Goal: Task Accomplishment & Management: Complete application form

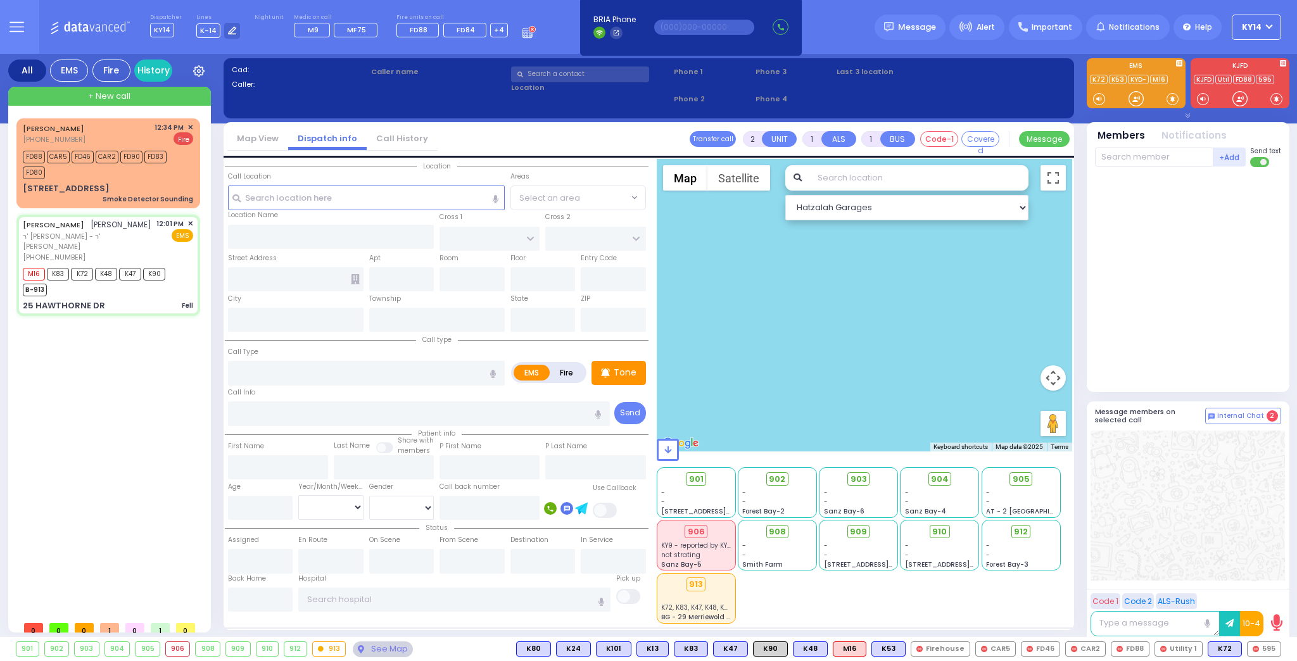
type input "6"
select select
type input "Fell"
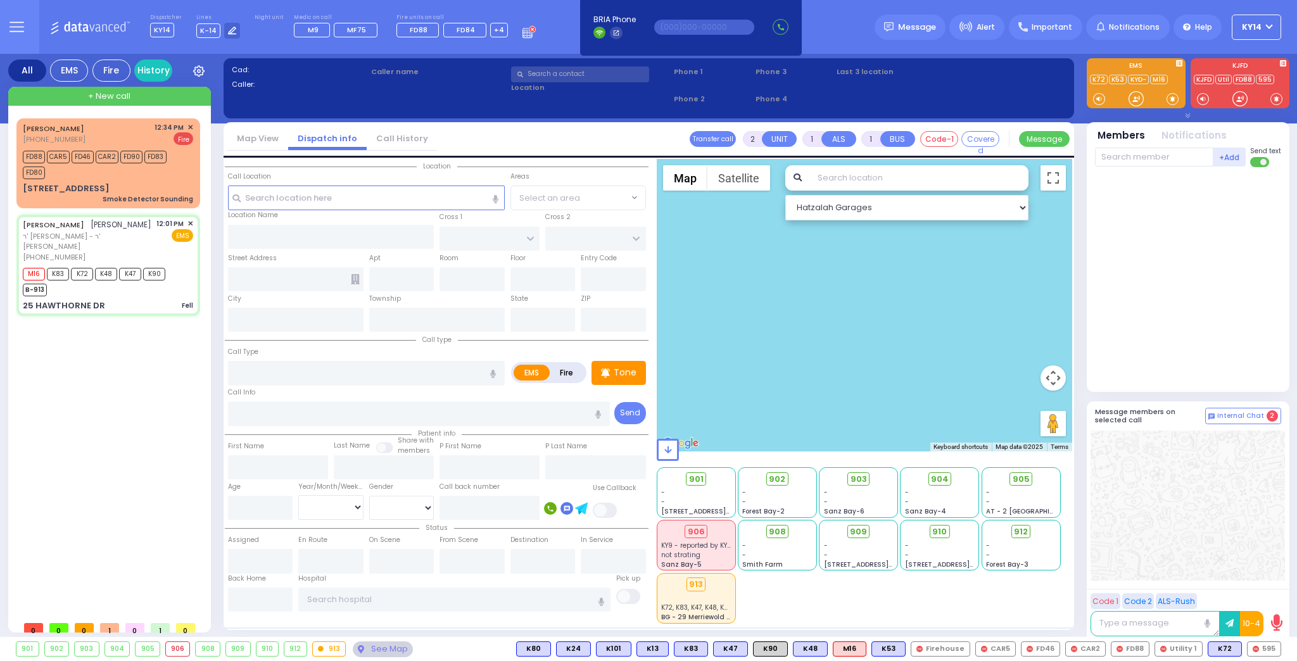
radio input "true"
type input "[PERSON_NAME]"
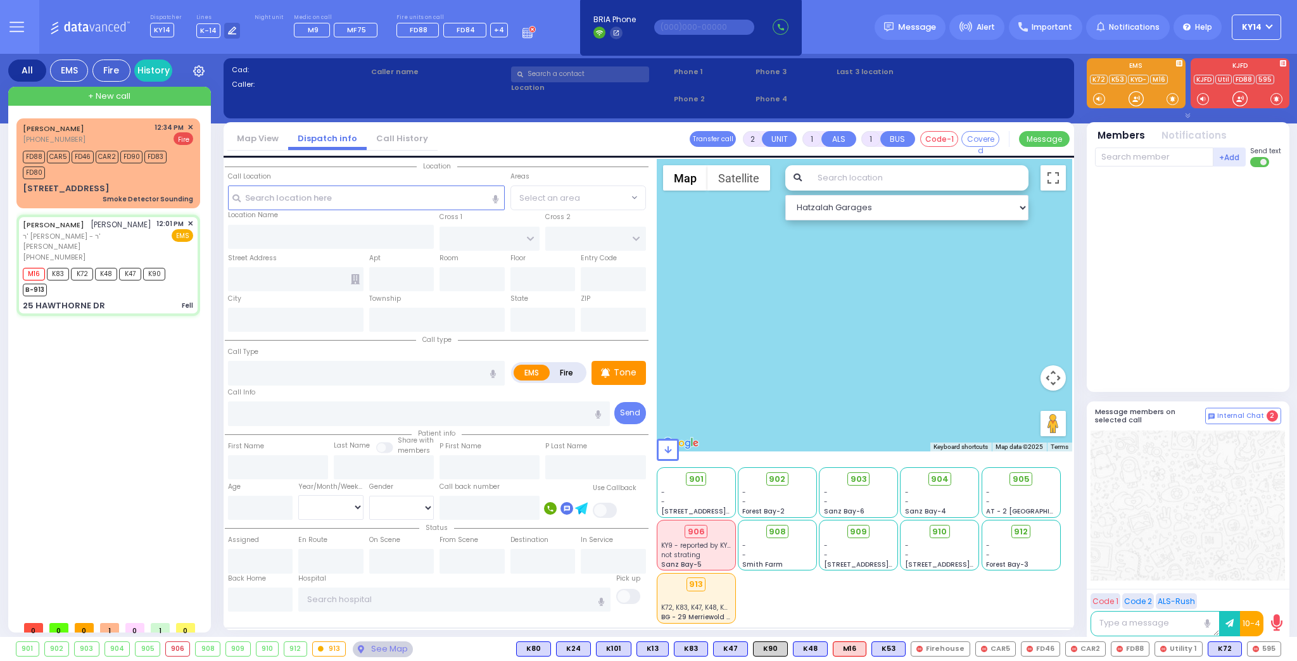
type input "52"
select select "Year"
select select "[DEMOGRAPHIC_DATA]"
type input "12:01"
type input "12:03"
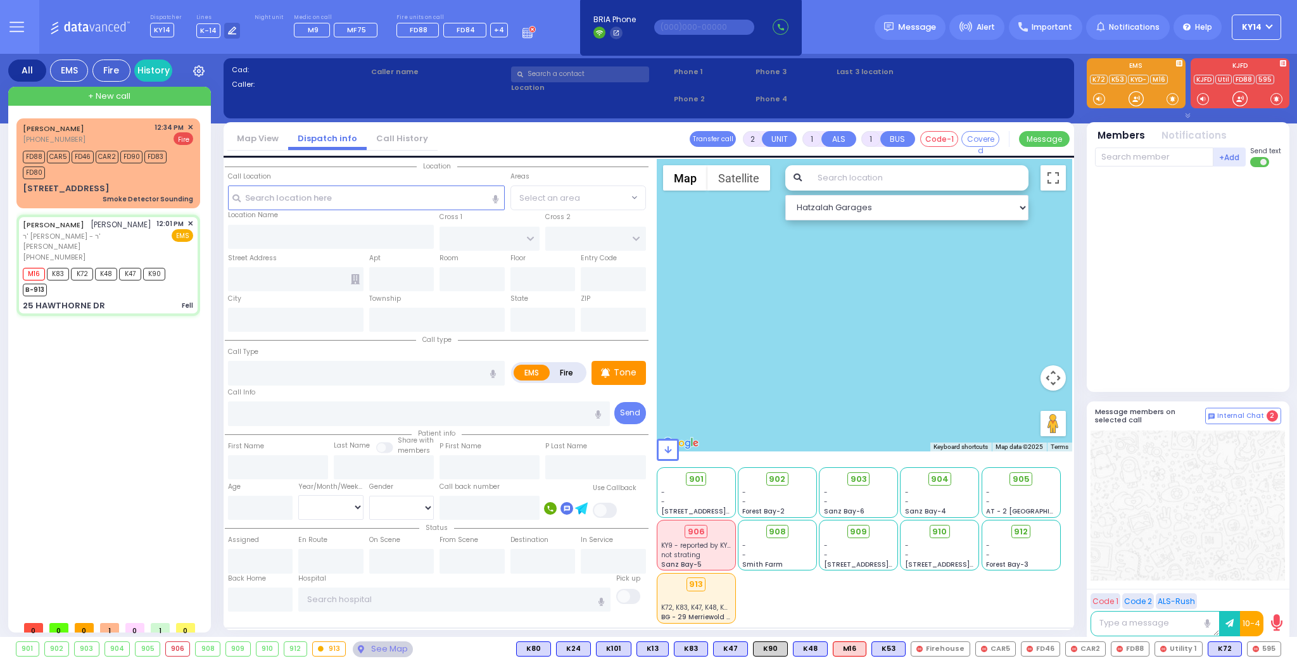
type input "12:04"
type input "12:48"
select select "Hatzalah Garages"
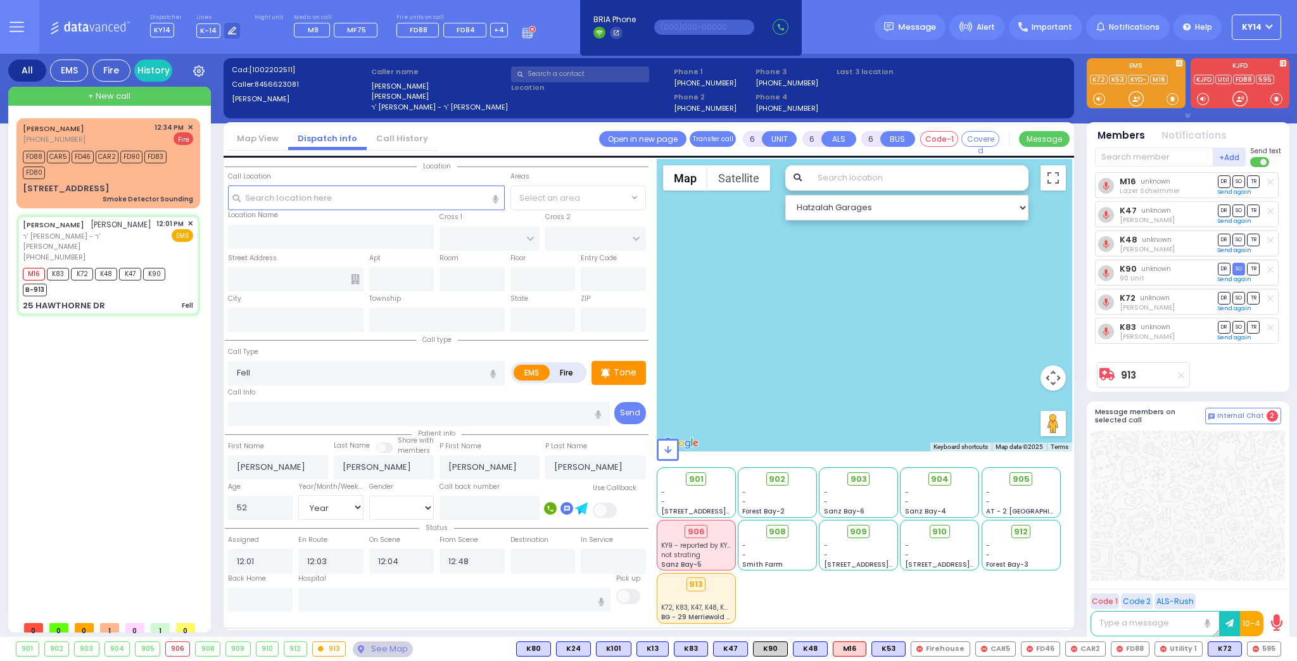
type input "BRIARWAY ST"
type input "STRAWBERRY DR"
type input "25 HAWTHORNE DR"
type input "Monroe"
type input "[US_STATE]"
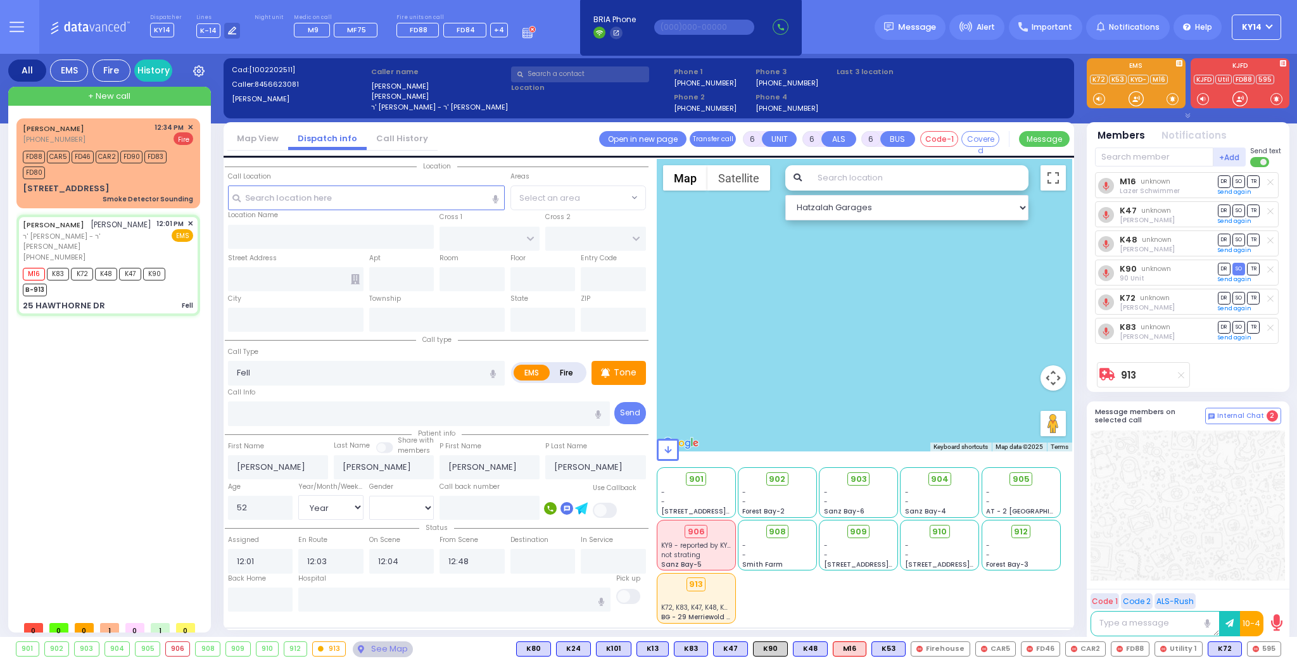
type input "10950"
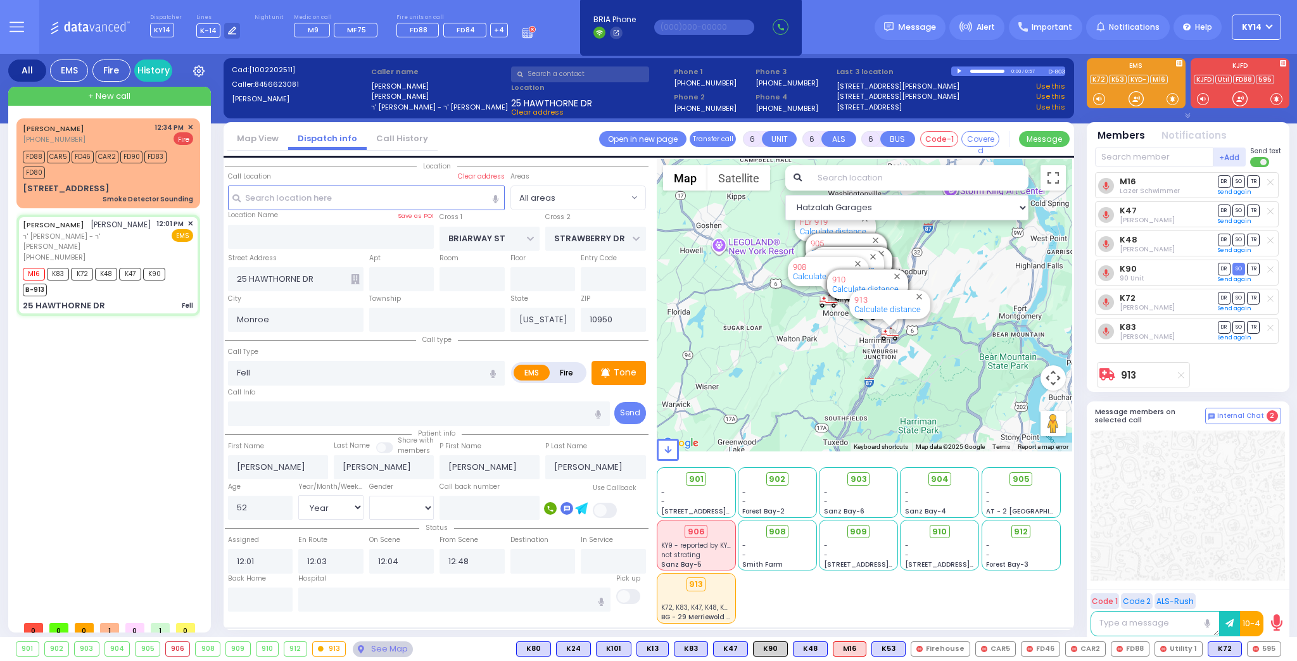
select select
radio input "true"
select select "Year"
select select "[DEMOGRAPHIC_DATA]"
select select "Hatzalah Garages"
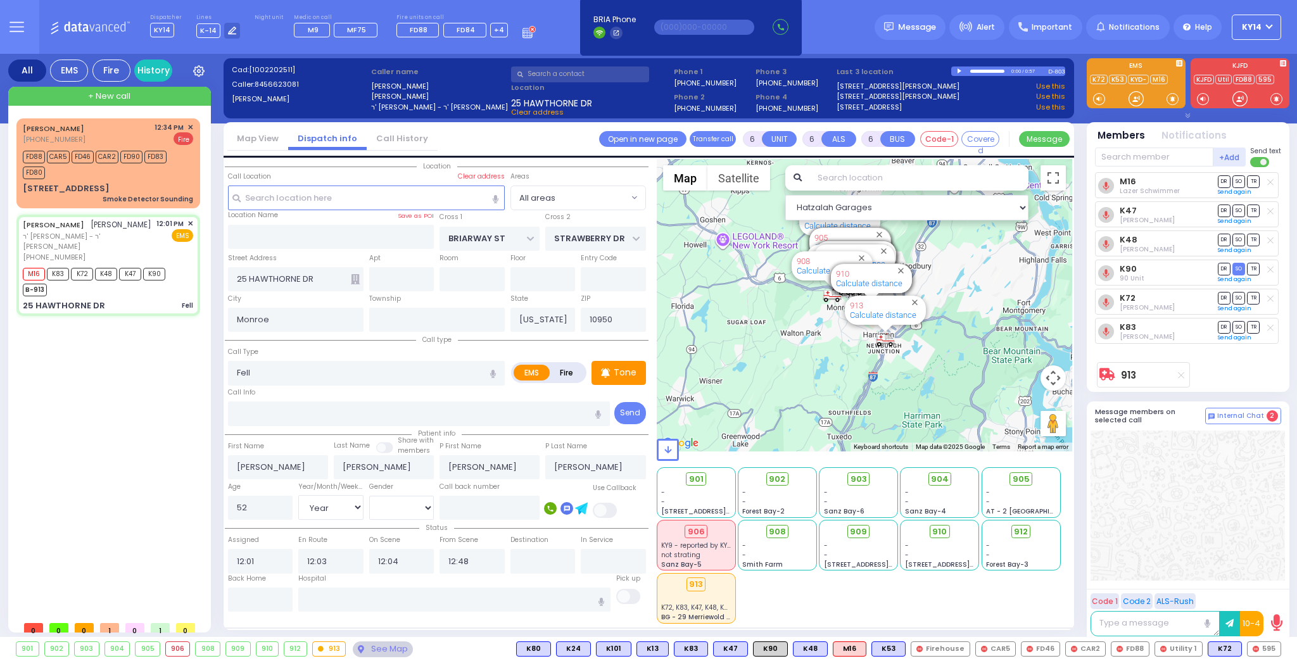
select select
radio input "true"
select select "Year"
select select "[DEMOGRAPHIC_DATA]"
select select "Hatzalah Garages"
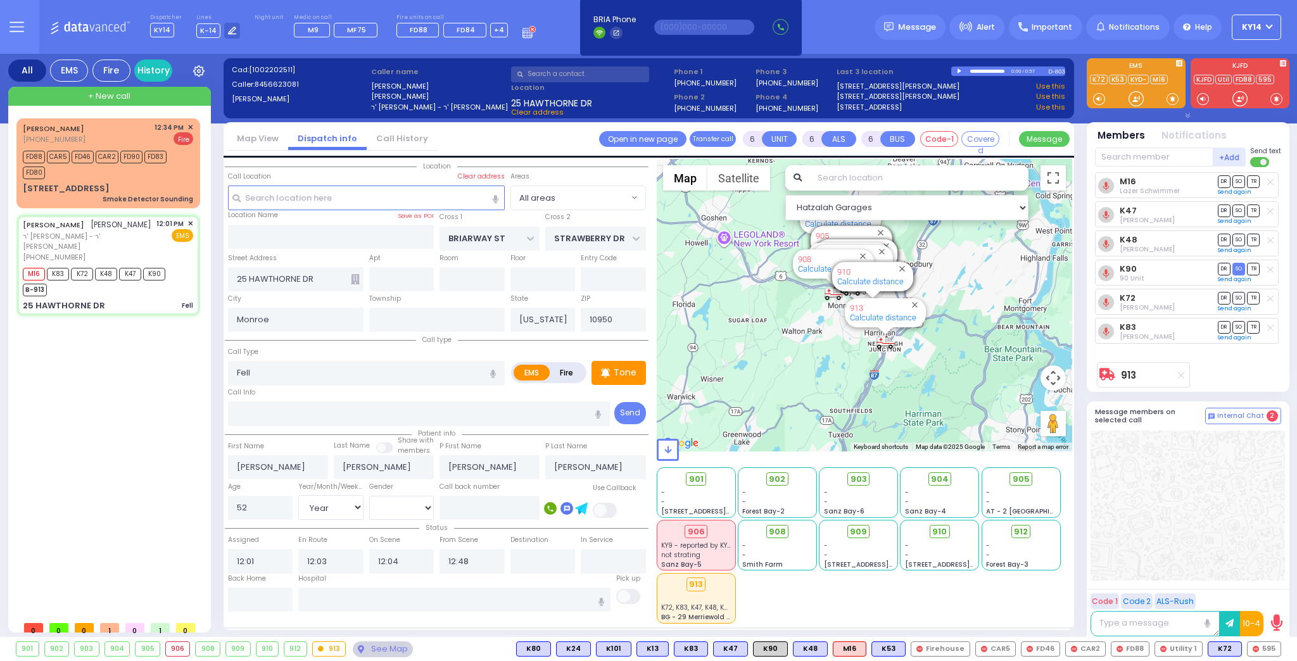
select select
radio input "true"
select select "Year"
select select "[DEMOGRAPHIC_DATA]"
select select "Hatzalah Garages"
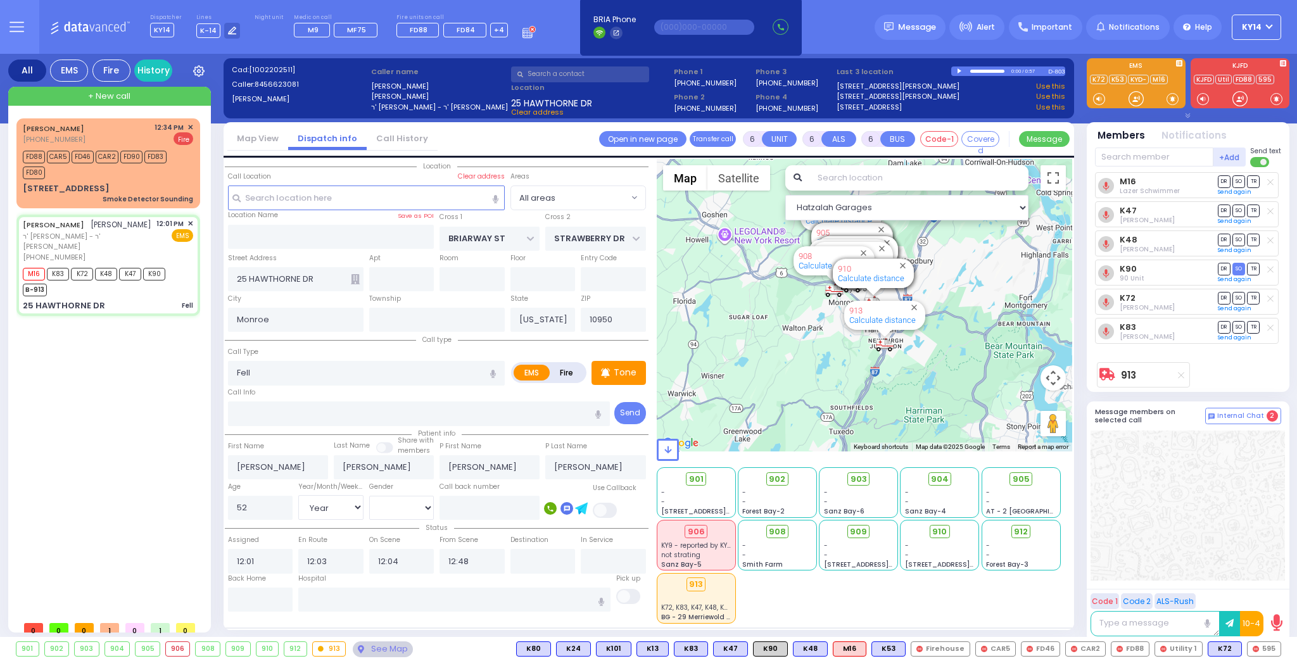
select select
radio input "true"
select select "Year"
select select "[DEMOGRAPHIC_DATA]"
select select "Hatzalah Garages"
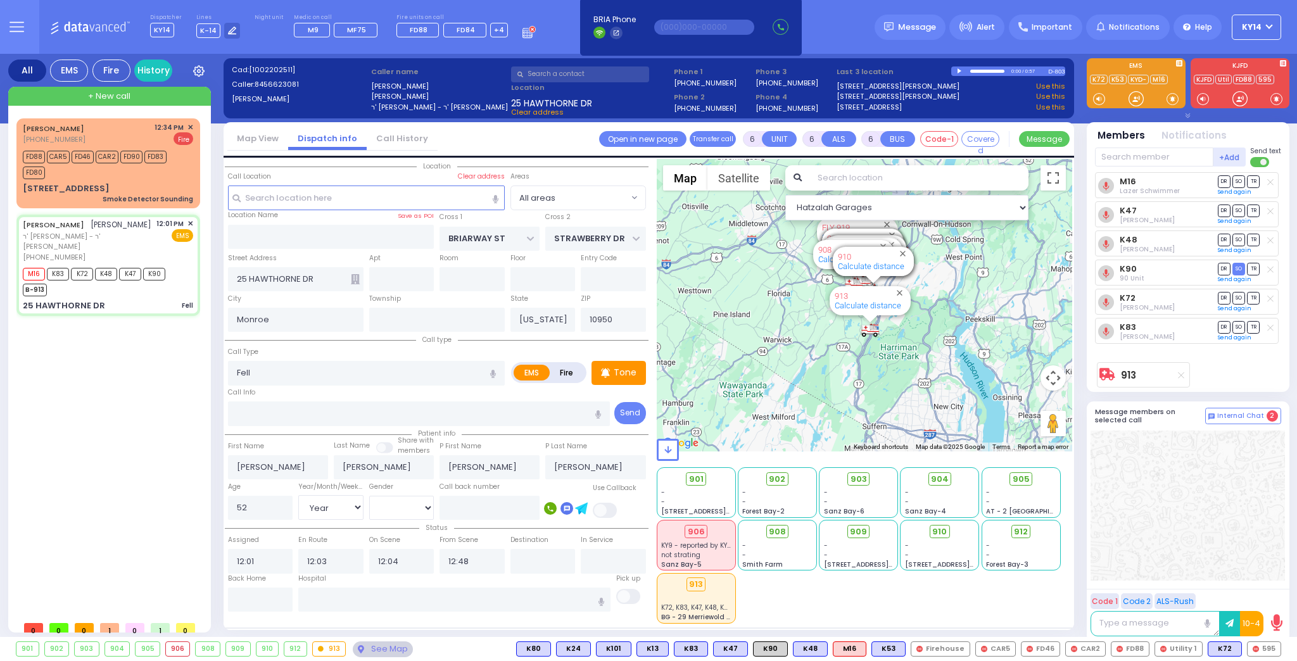
select select
radio input "true"
select select "Year"
select select "[DEMOGRAPHIC_DATA]"
select select "Hatzalah Garages"
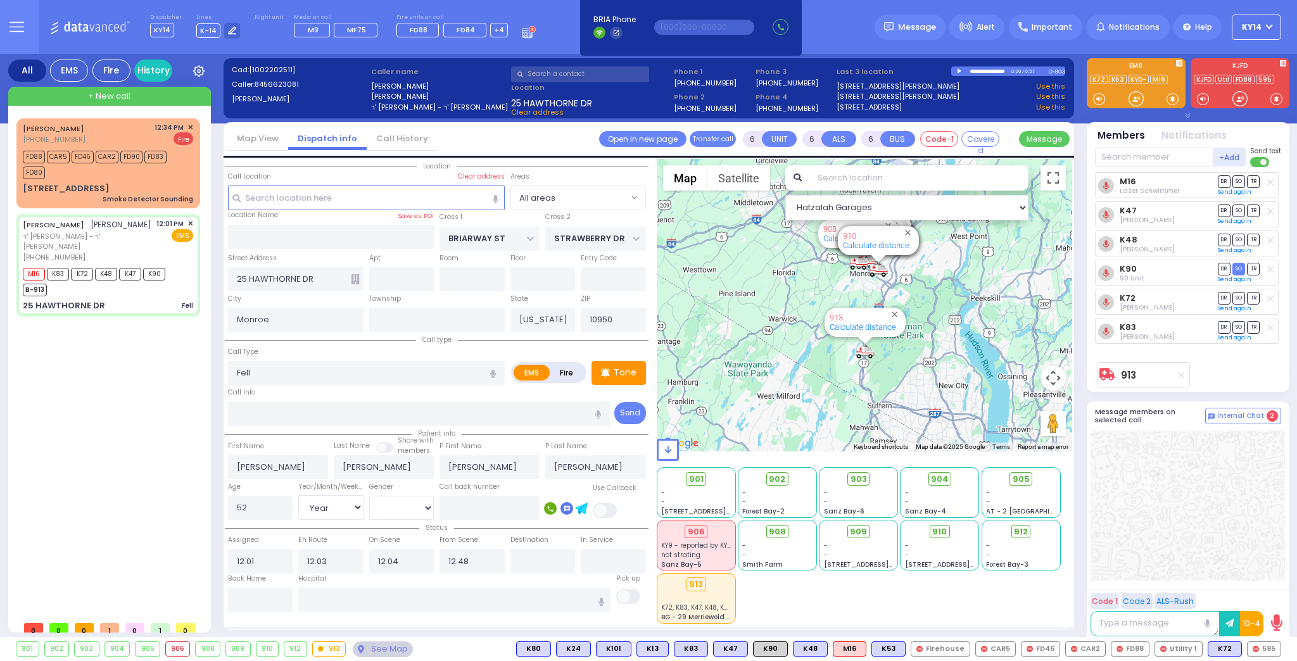
select select
radio input "true"
select select "Year"
select select "[DEMOGRAPHIC_DATA]"
select select "Hatzalah Garages"
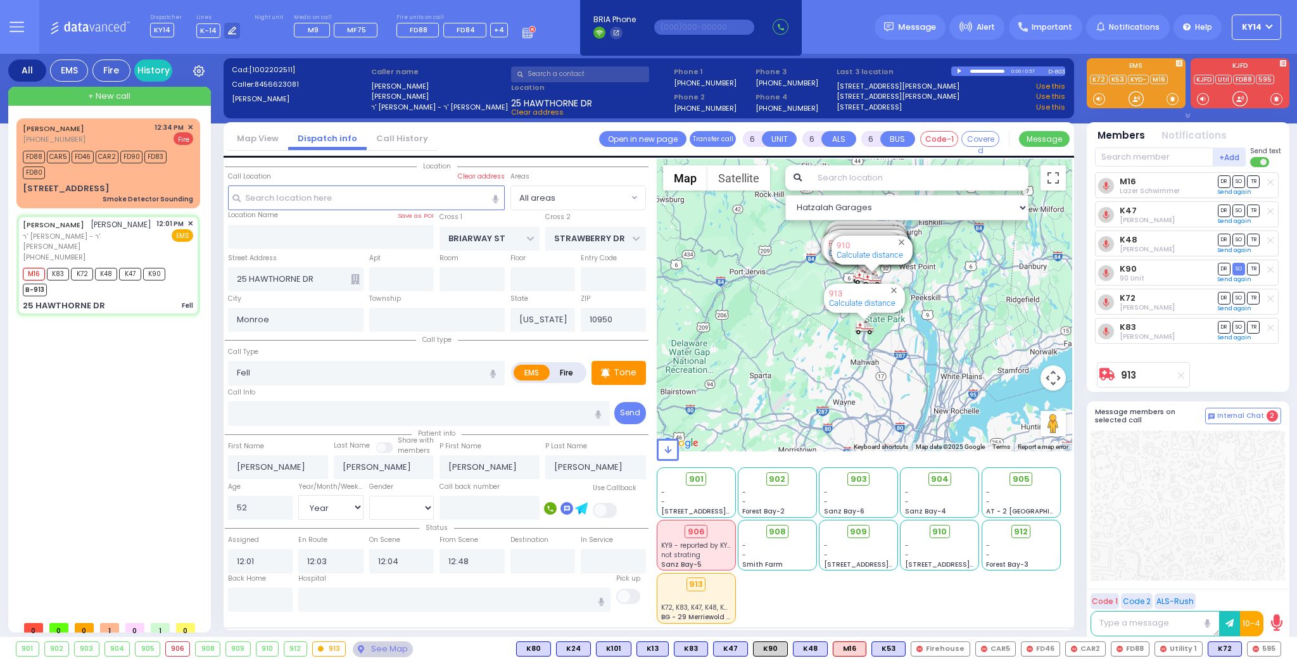
select select
radio input "true"
select select "Year"
select select "[DEMOGRAPHIC_DATA]"
select select "Hatzalah Garages"
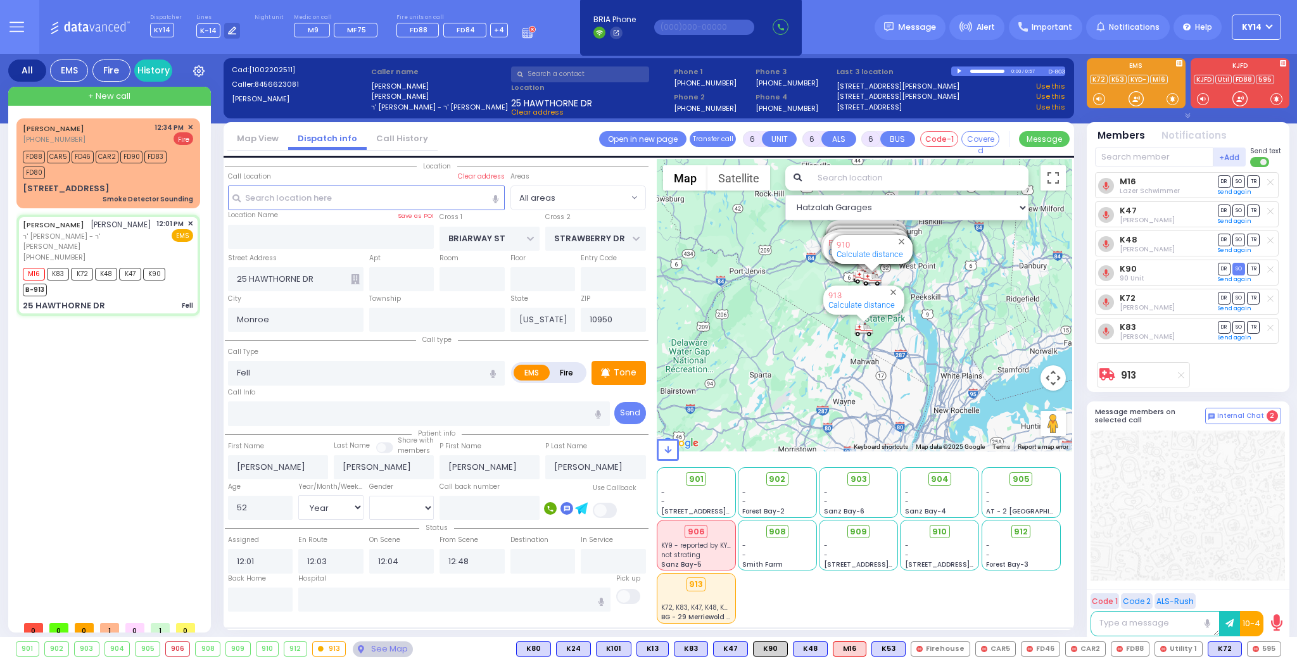
select select
radio input "true"
select select "Year"
select select "[DEMOGRAPHIC_DATA]"
select select "Hatzalah Garages"
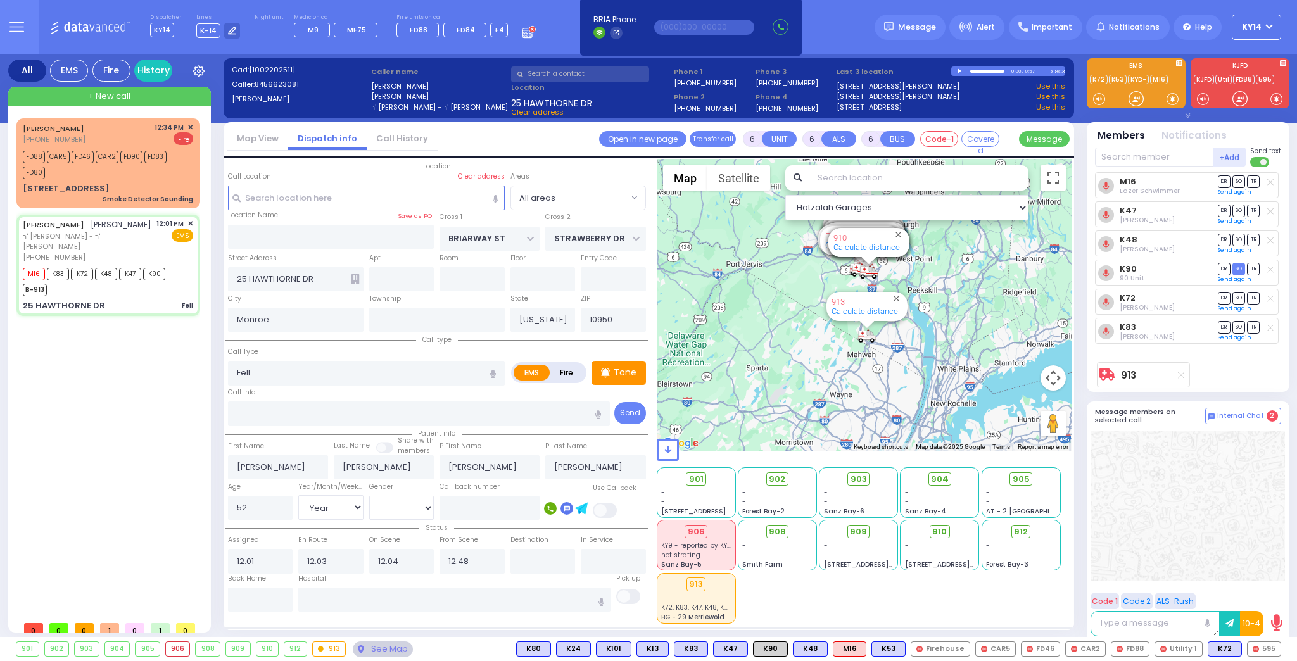
select select
radio input "true"
select select "Year"
select select "[DEMOGRAPHIC_DATA]"
select select "Hatzalah Garages"
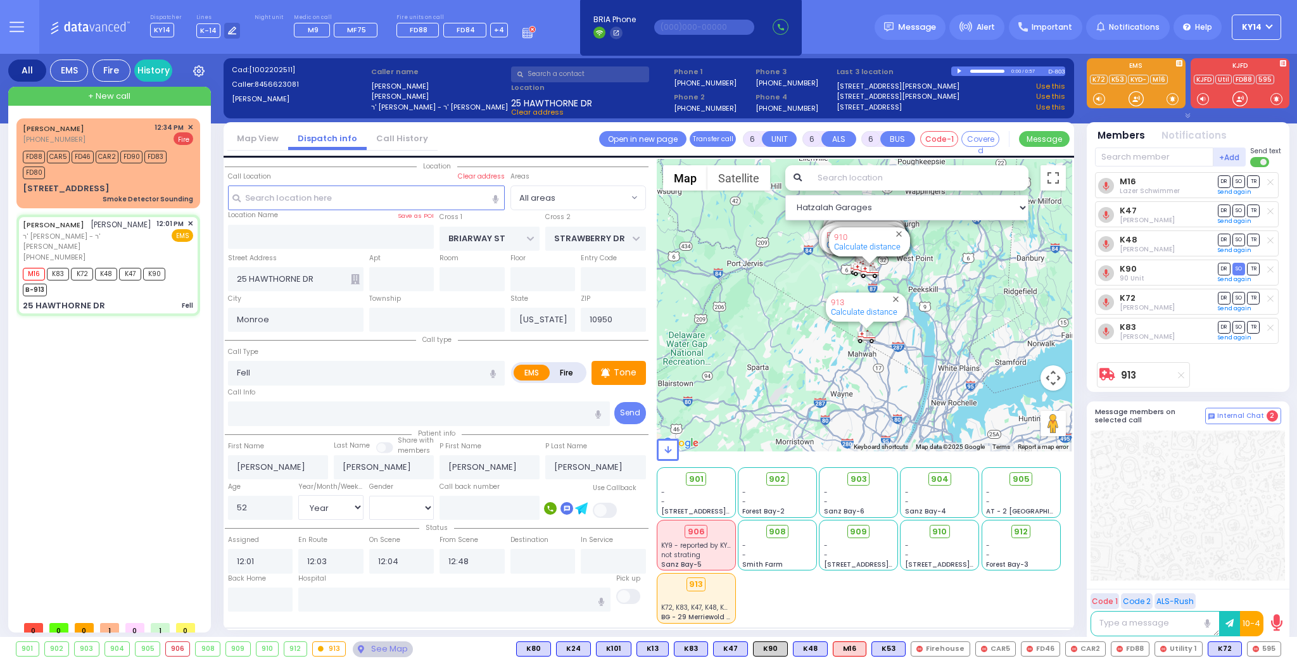
select select
radio input "true"
select select "Year"
select select "[DEMOGRAPHIC_DATA]"
select select "Hatzalah Garages"
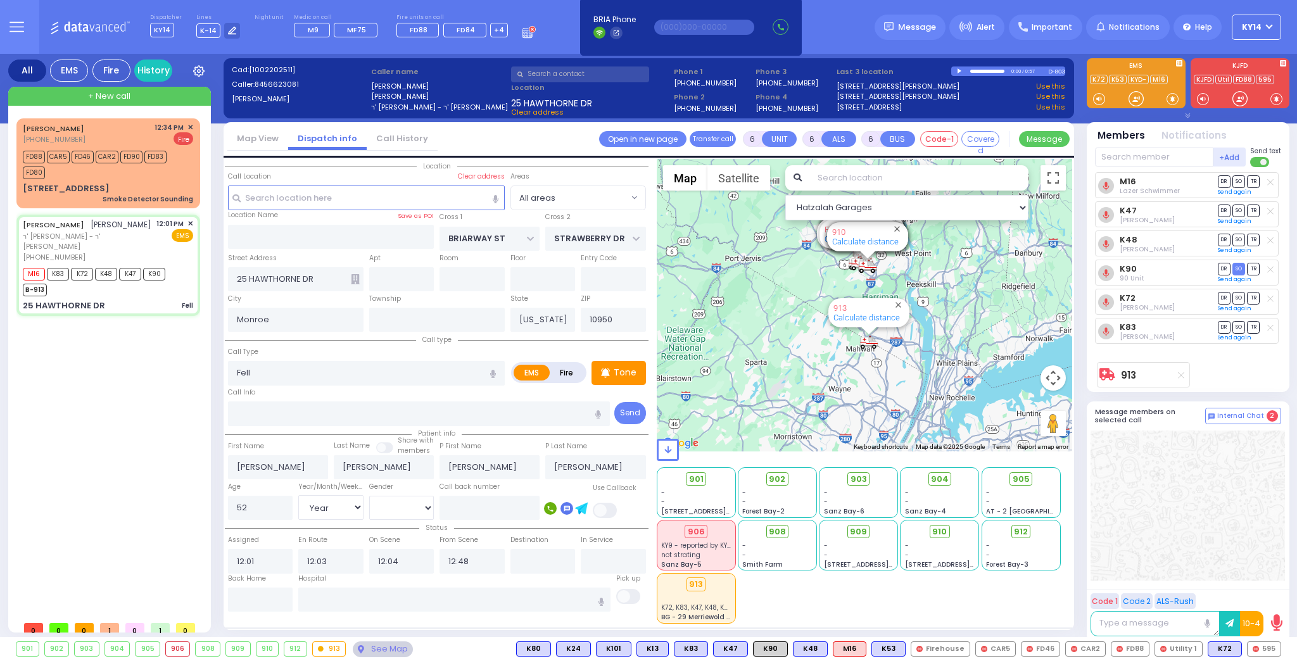
select select
radio input "true"
select select "Year"
select select "[DEMOGRAPHIC_DATA]"
select select "Hatzalah Garages"
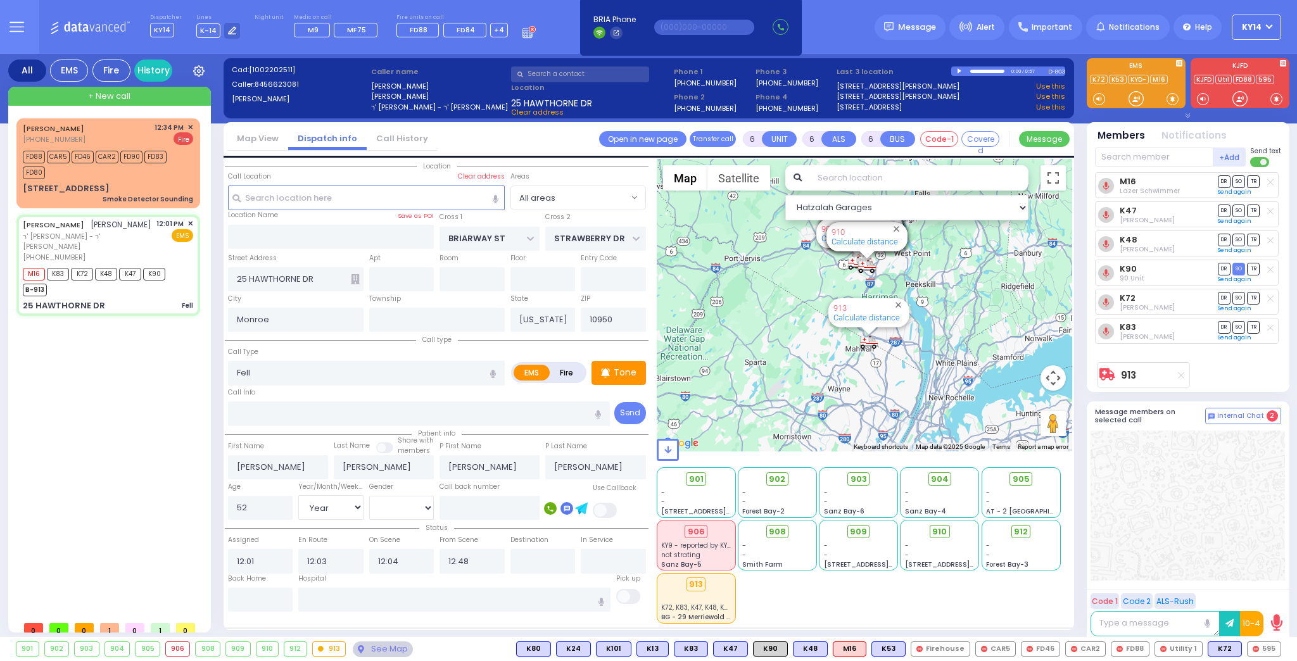
select select
radio input "true"
select select "Year"
select select "[DEMOGRAPHIC_DATA]"
select select "Hatzalah Garages"
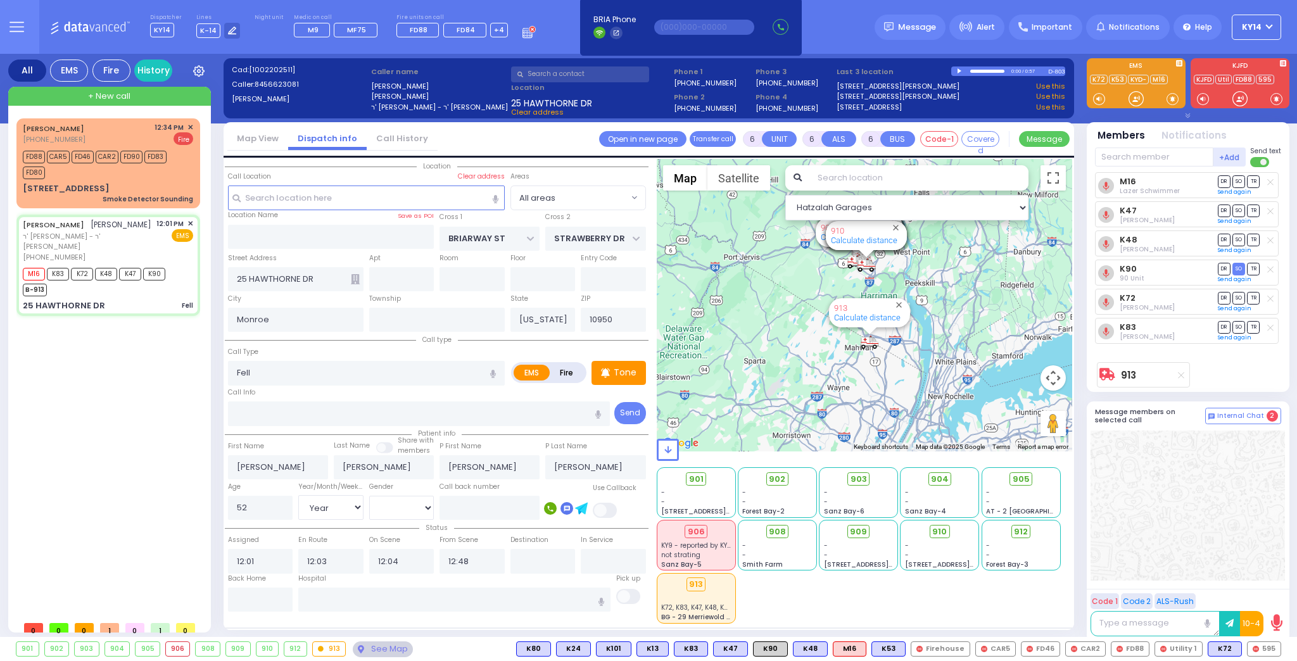
select select
radio input "true"
select select "Year"
select select "[DEMOGRAPHIC_DATA]"
select select "Hatzalah Garages"
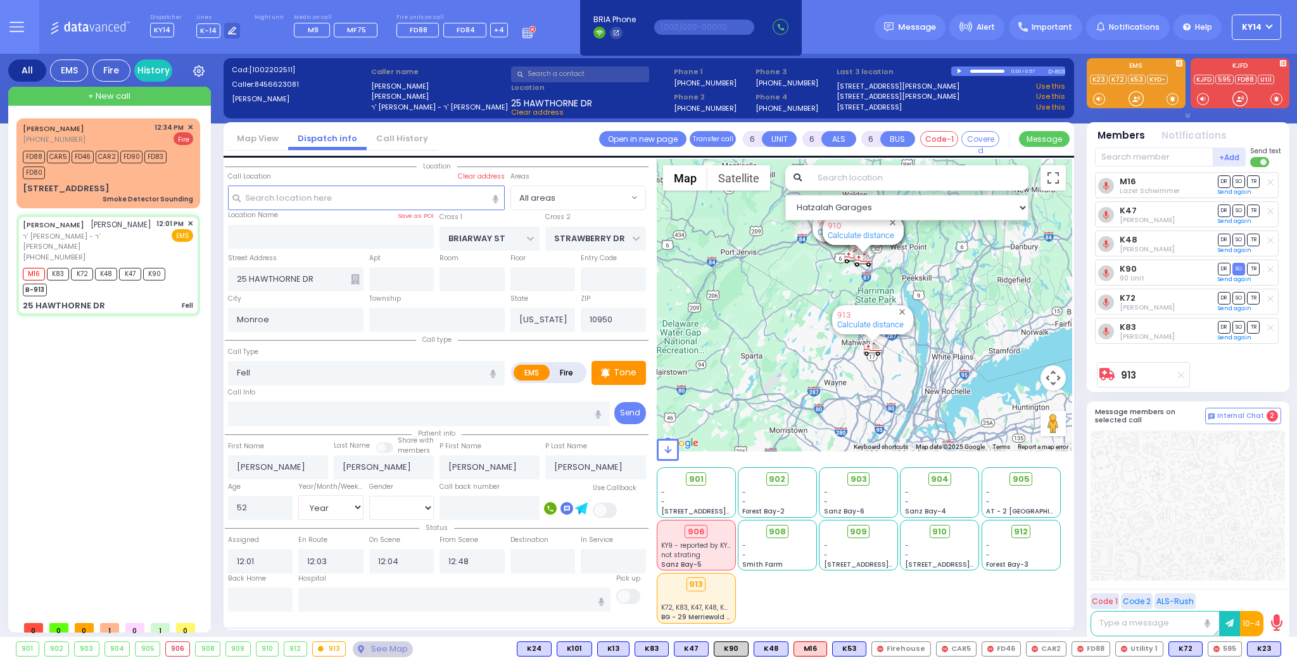
select select
radio input "true"
select select "Year"
select select "[DEMOGRAPHIC_DATA]"
select select "Hatzalah Garages"
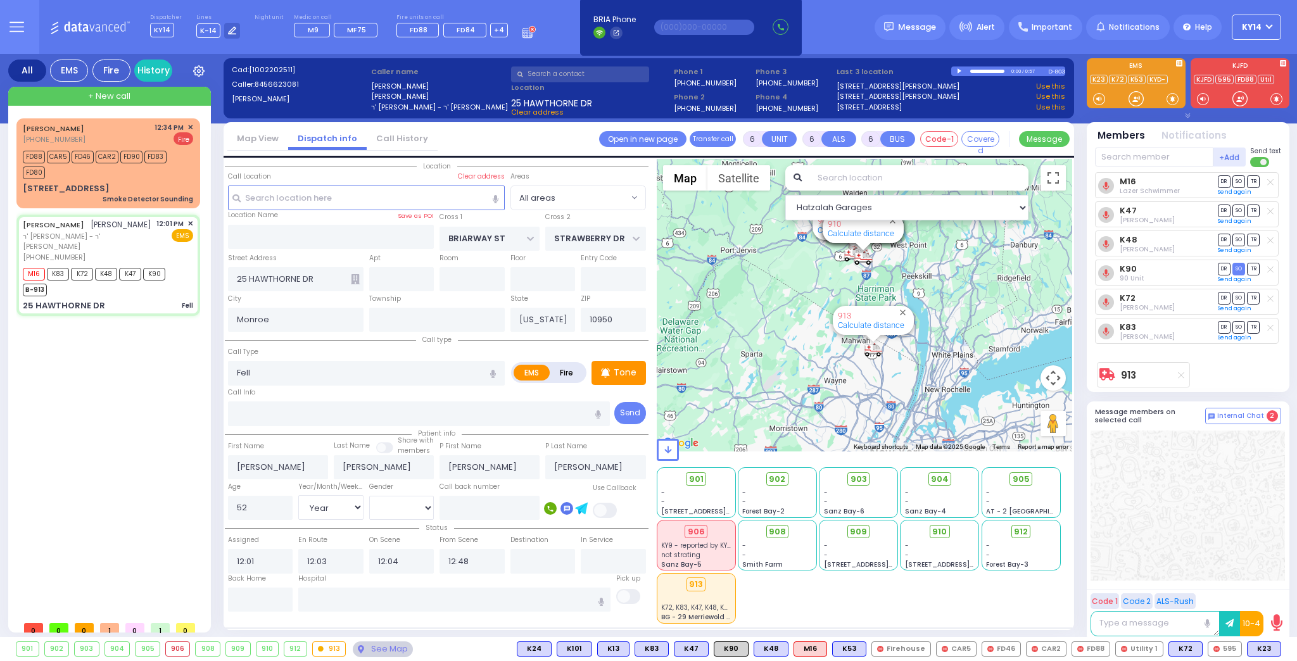
select select
radio input "true"
select select "Year"
select select "[DEMOGRAPHIC_DATA]"
select select "Hatzalah Garages"
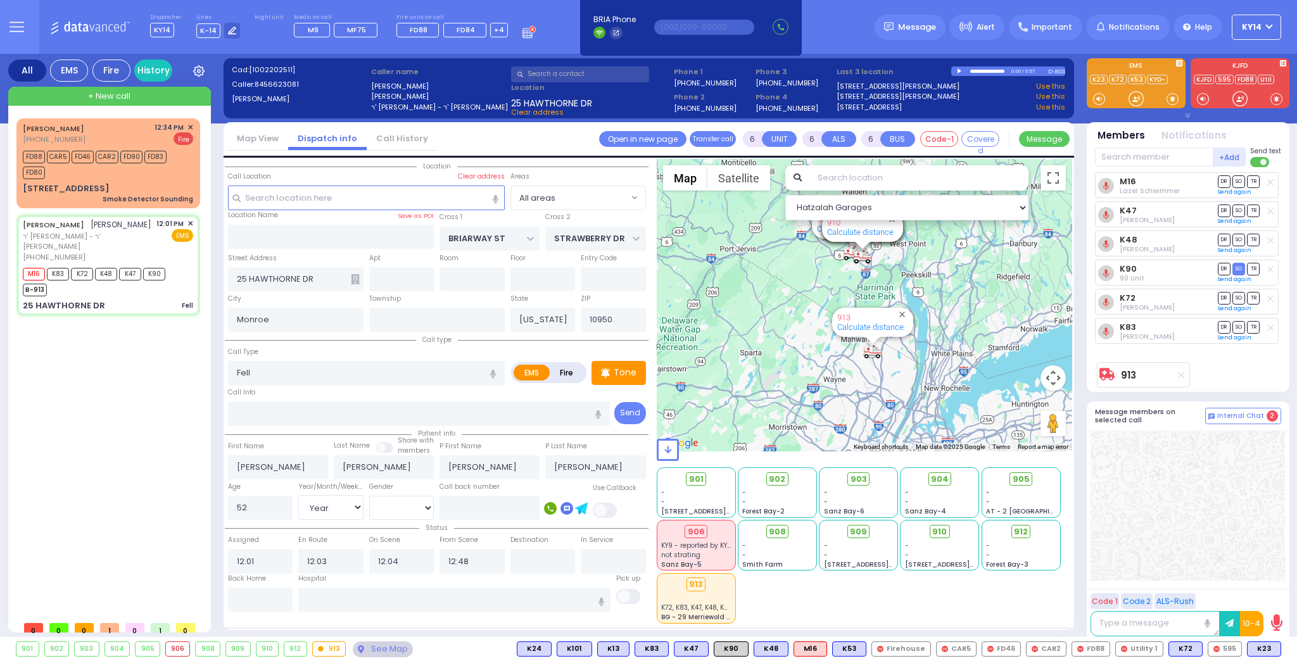
select select
radio input "true"
select select "Year"
select select "[DEMOGRAPHIC_DATA]"
select select "Hatzalah Garages"
